Goal: Transaction & Acquisition: Purchase product/service

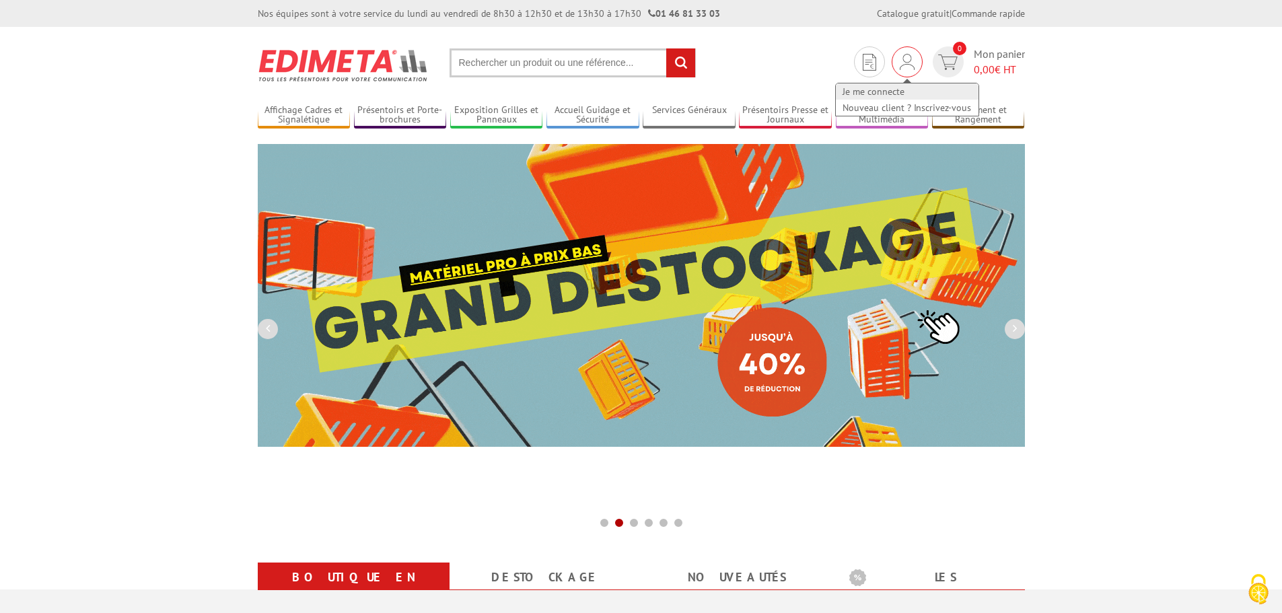
click at [886, 92] on link "Je me connecte" at bounding box center [907, 91] width 143 height 16
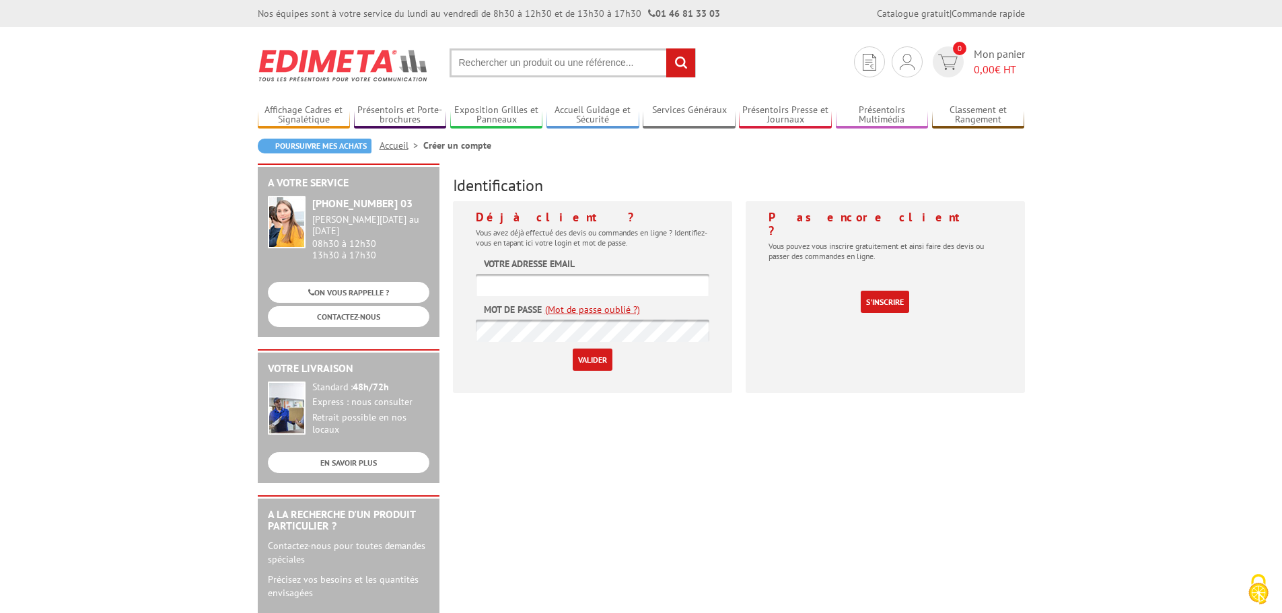
click at [576, 291] on input "text" at bounding box center [592, 285] width 233 height 22
type input "s.albaret@milome.fr"
click at [503, 73] on input "text" at bounding box center [572, 62] width 246 height 29
paste input "407704"
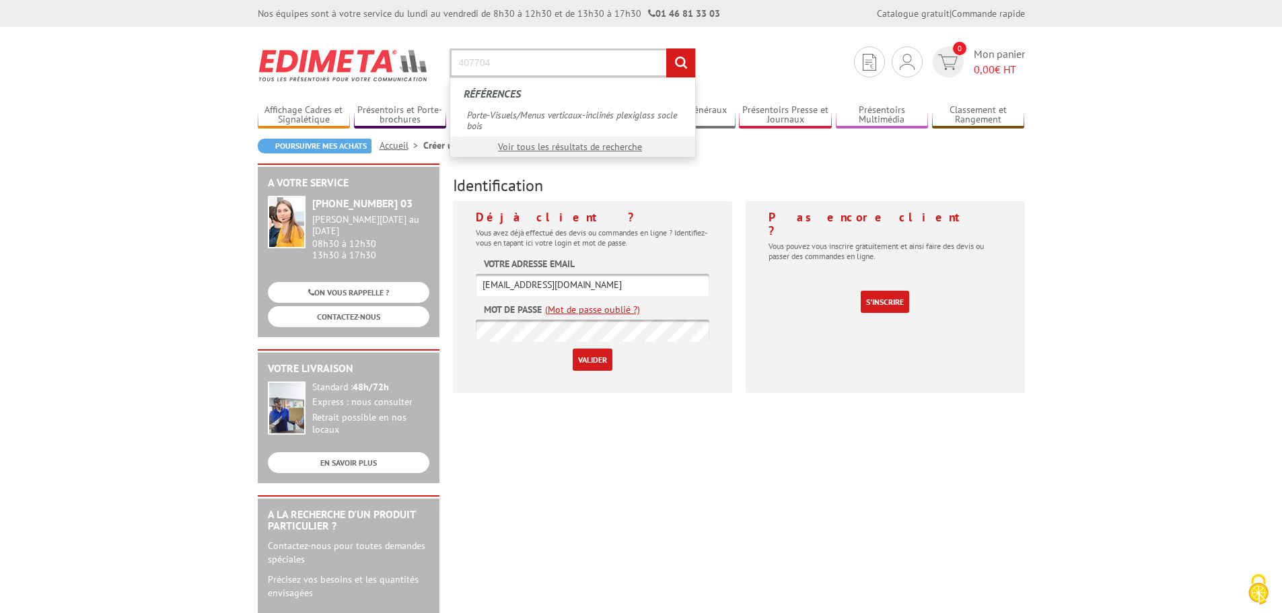
type input "407704"
click at [666, 48] on input "rechercher" at bounding box center [680, 62] width 29 height 29
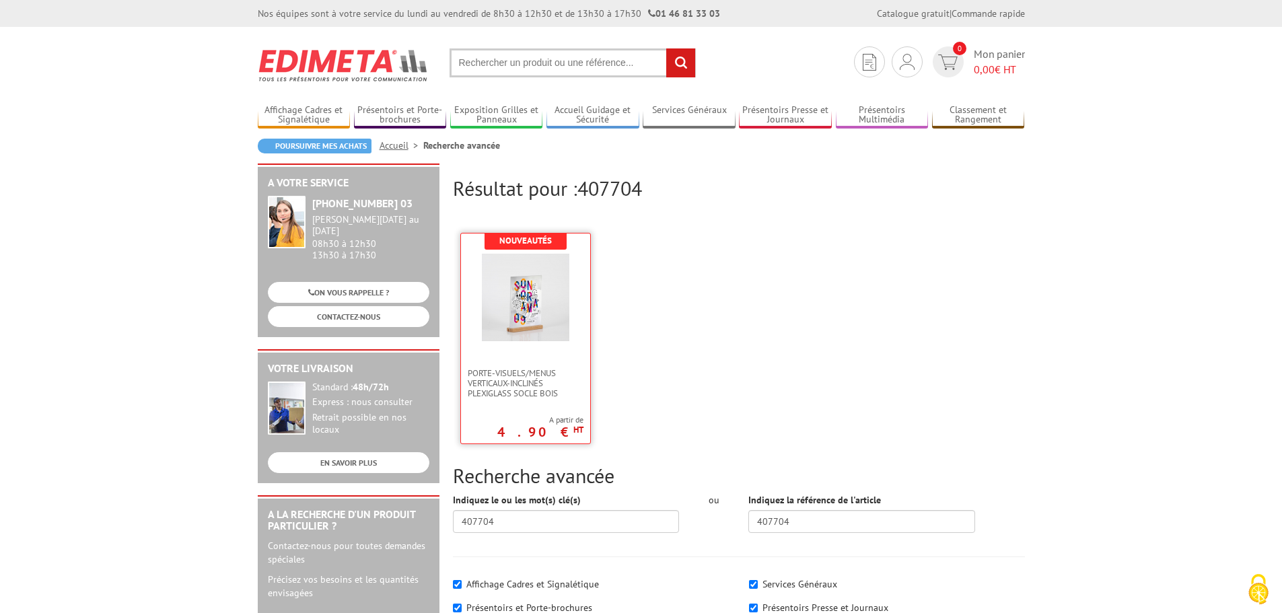
click at [552, 361] on link at bounding box center [525, 300] width 129 height 135
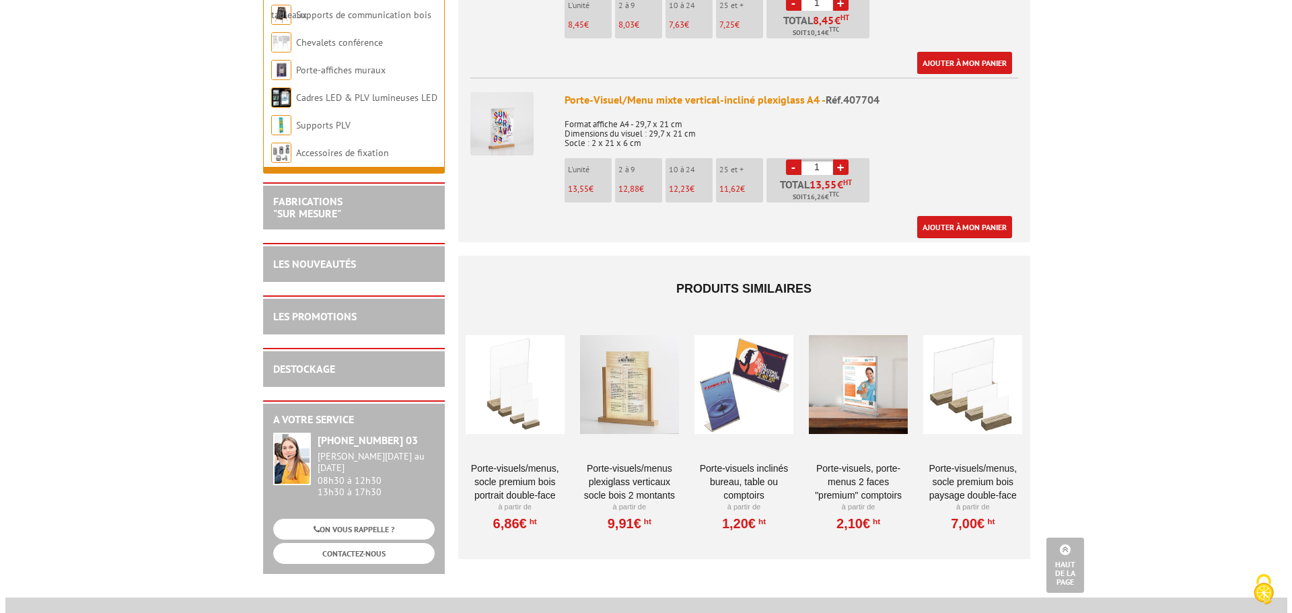
scroll to position [942, 0]
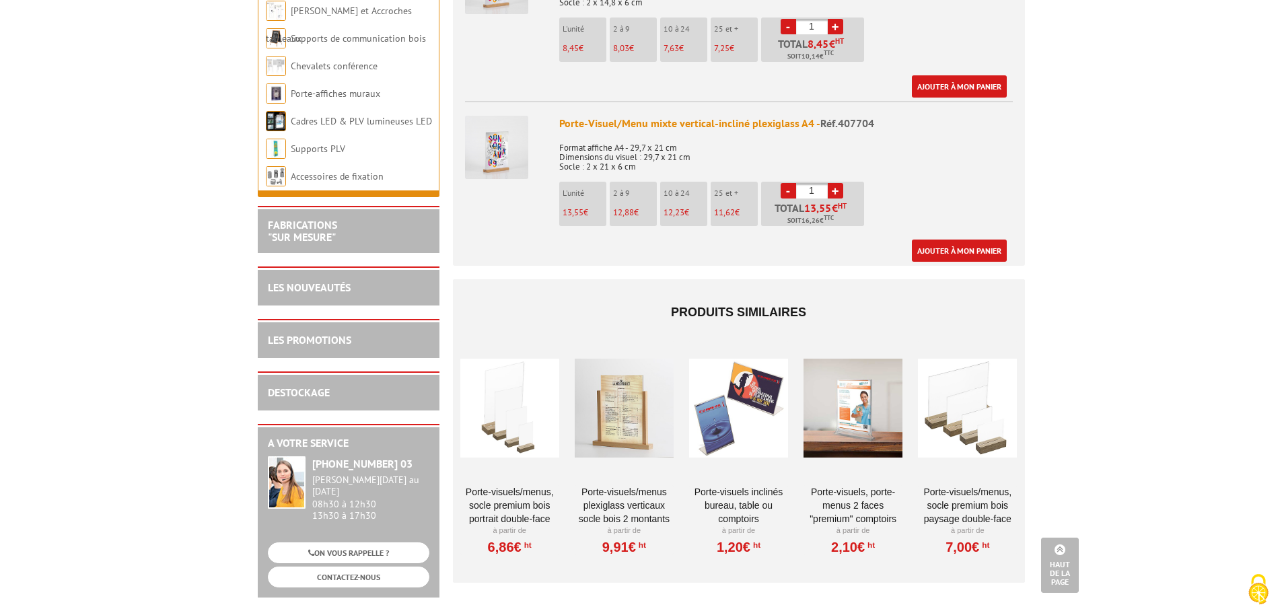
click at [643, 208] on p "12,88 €" at bounding box center [635, 212] width 44 height 9
click at [838, 183] on link "+" at bounding box center [835, 190] width 15 height 15
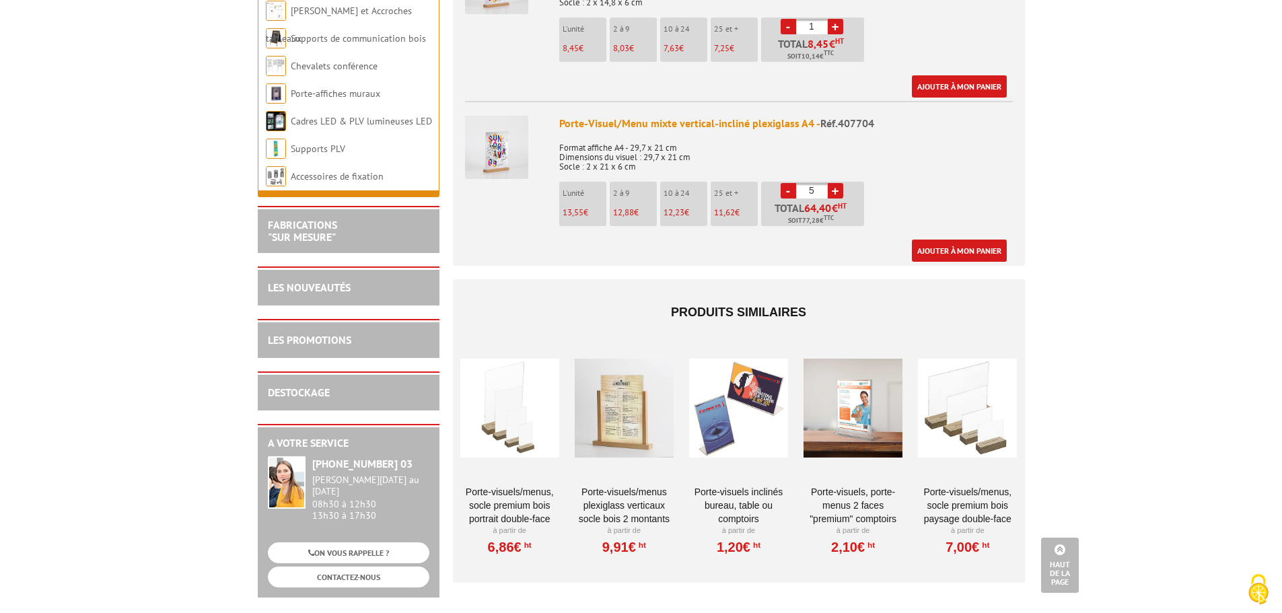
click at [833, 183] on link "+" at bounding box center [835, 190] width 15 height 15
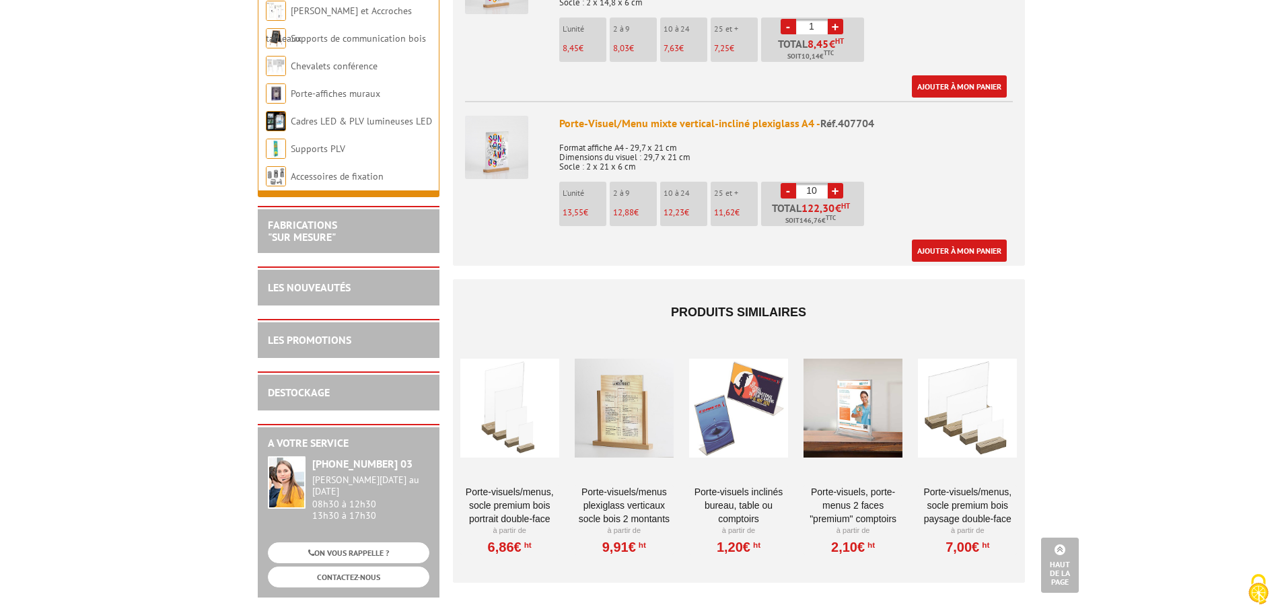
click at [787, 183] on link "-" at bounding box center [787, 190] width 15 height 15
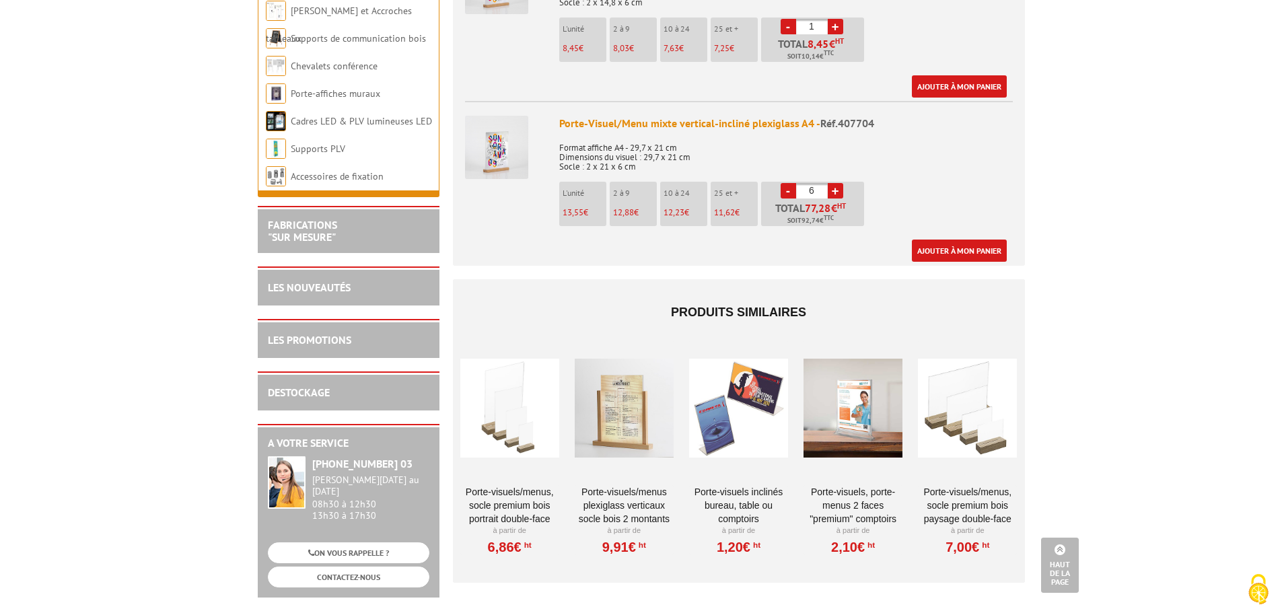
type input "5"
click at [947, 242] on link "Ajouter à mon panier" at bounding box center [959, 251] width 95 height 22
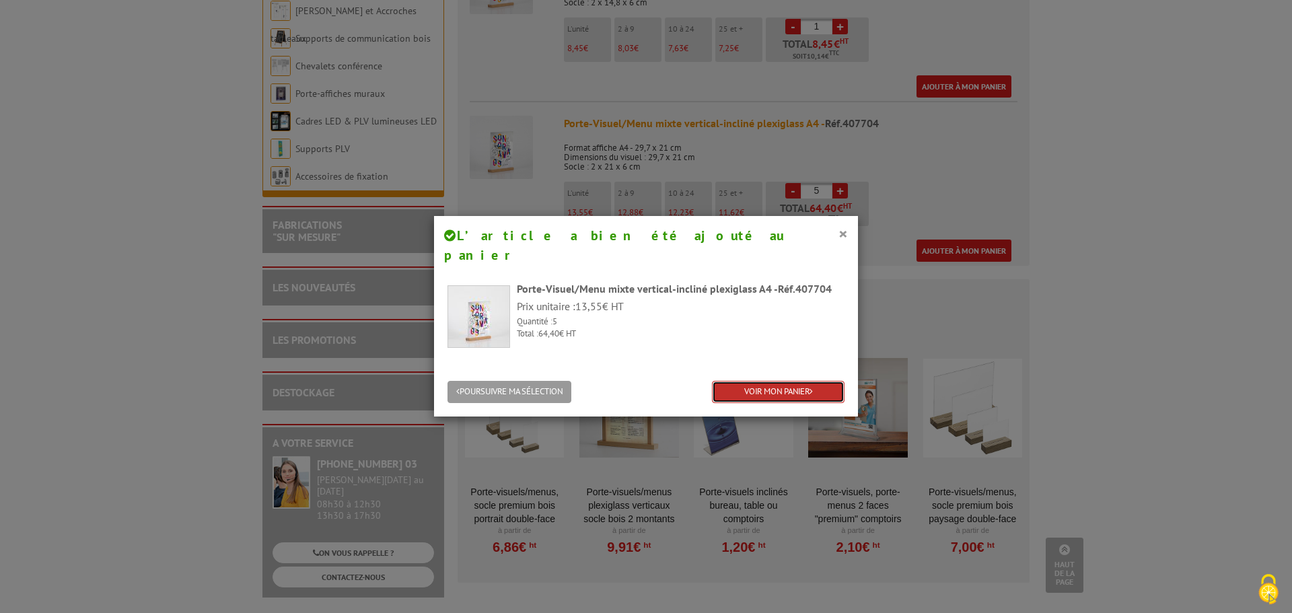
click at [785, 381] on link "VOIR MON PANIER" at bounding box center [778, 392] width 133 height 22
